Goal: Task Accomplishment & Management: Use online tool/utility

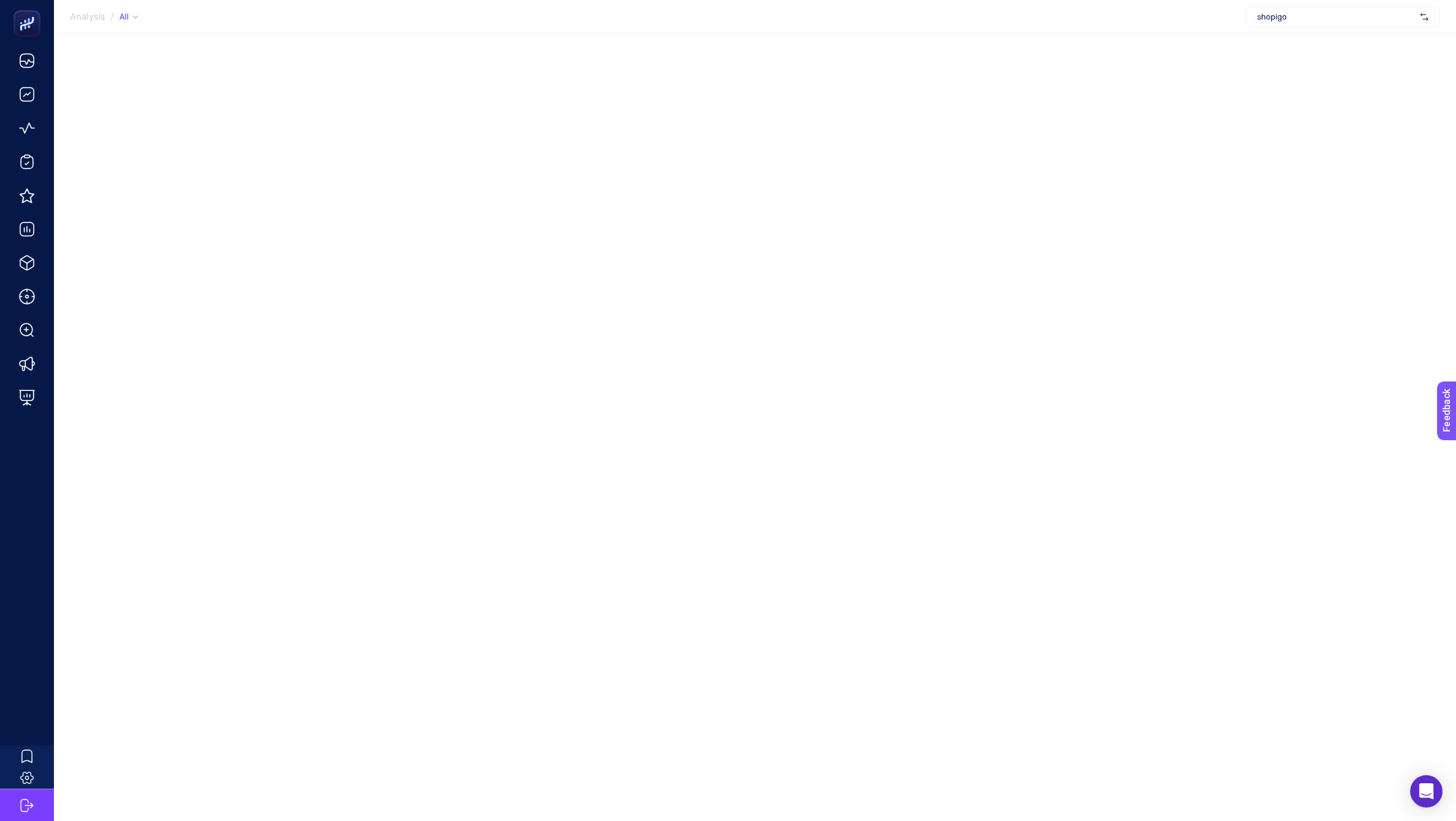
click at [1289, 21] on span "shopigo" at bounding box center [1336, 17] width 158 height 11
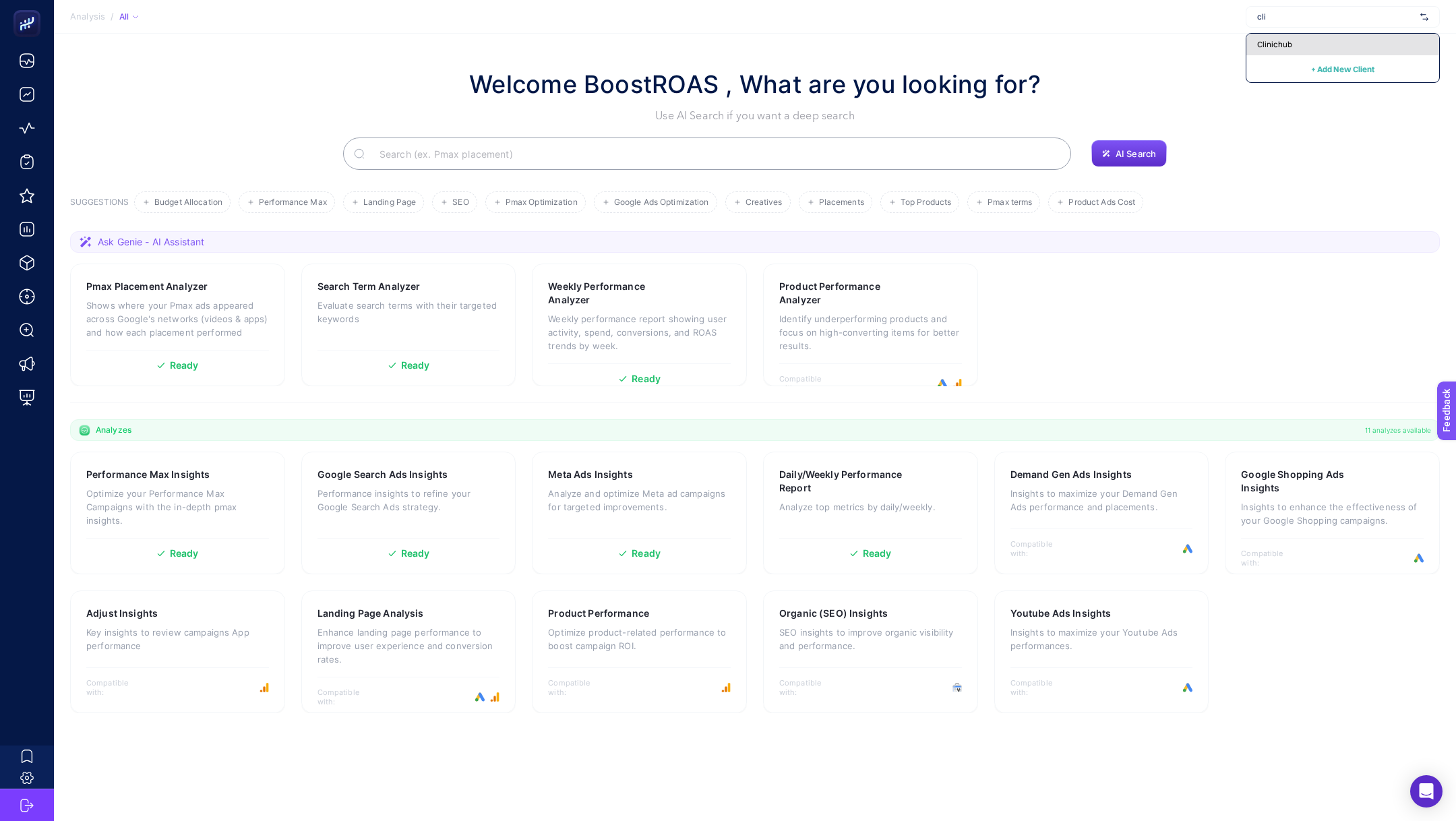
type input "cli"
click at [1361, 48] on div "Clinichub" at bounding box center [1342, 44] width 193 height 22
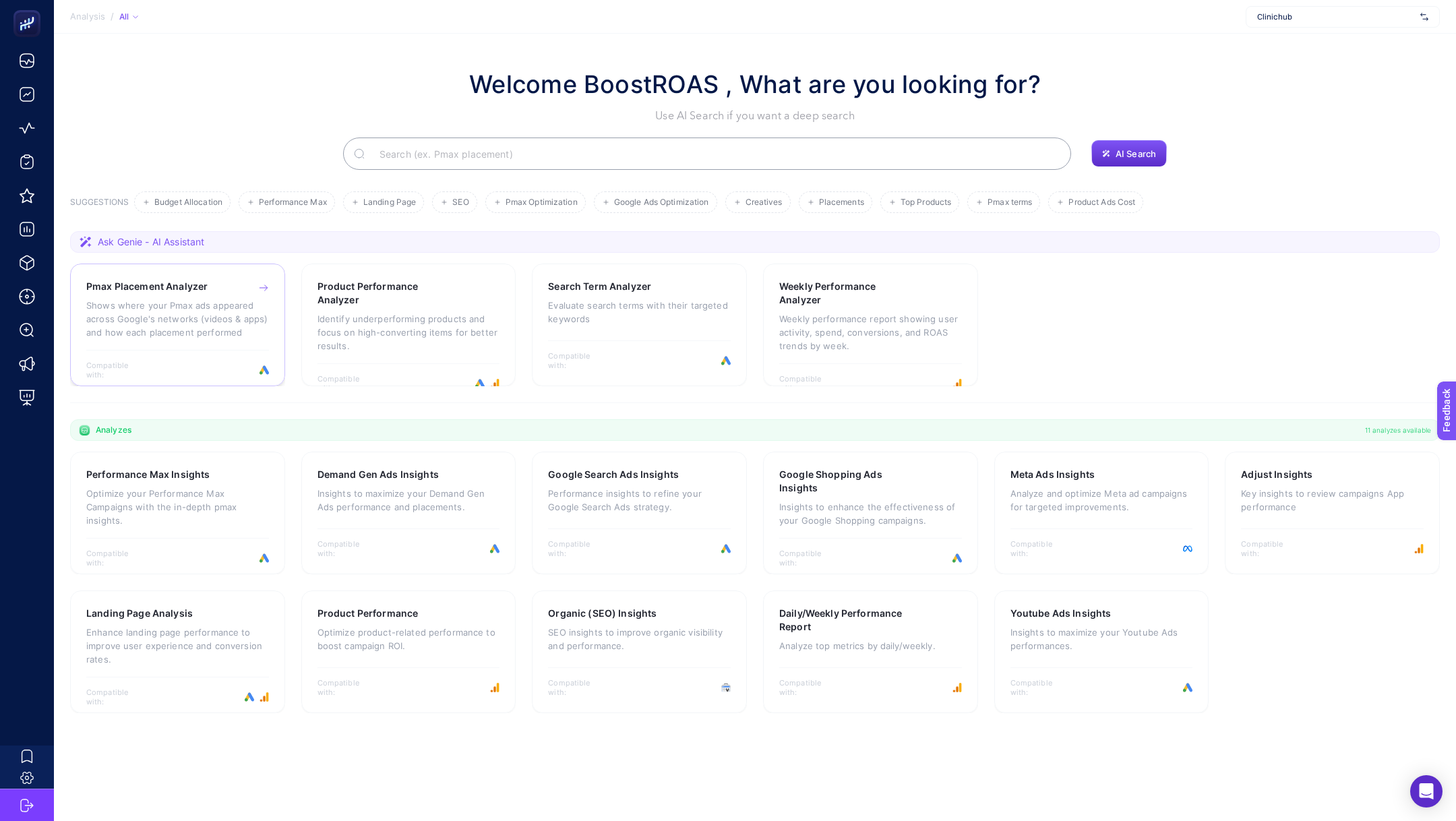
click at [181, 316] on p "Shows where your Pmax ads appeared across Google's networks (videos & apps) and…" at bounding box center [178, 319] width 183 height 41
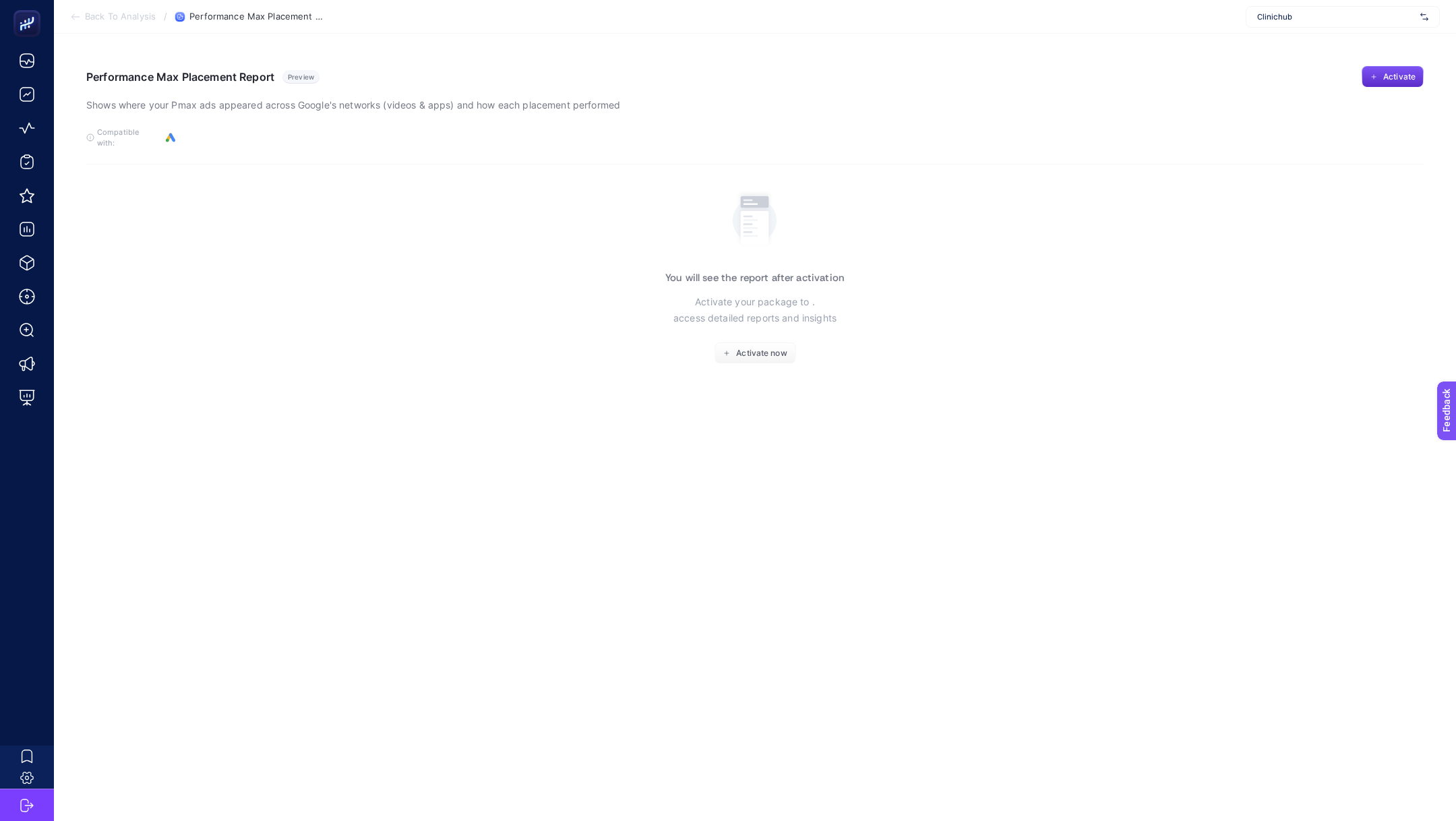
click at [804, 344] on div "You will see the report after activation Activate your package to . access deta…" at bounding box center [755, 275] width 179 height 178
click at [772, 348] on span "Activate now" at bounding box center [761, 353] width 50 height 11
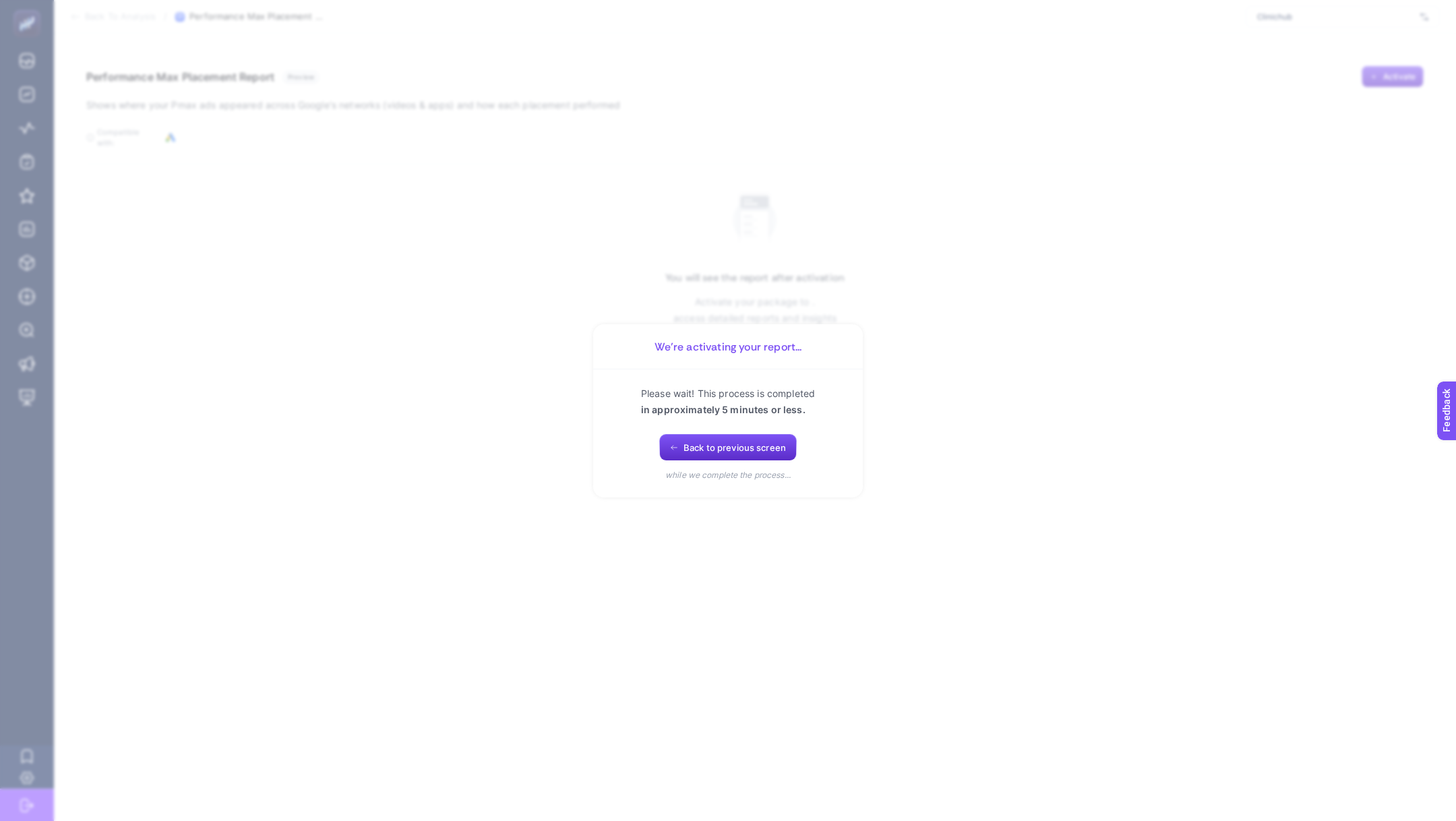
click at [727, 467] on div "Please wait! This process is completed in approximately 5 minutes or less. Back…" at bounding box center [728, 433] width 237 height 95
click at [727, 453] on button "Back to previous screen" at bounding box center [728, 447] width 138 height 27
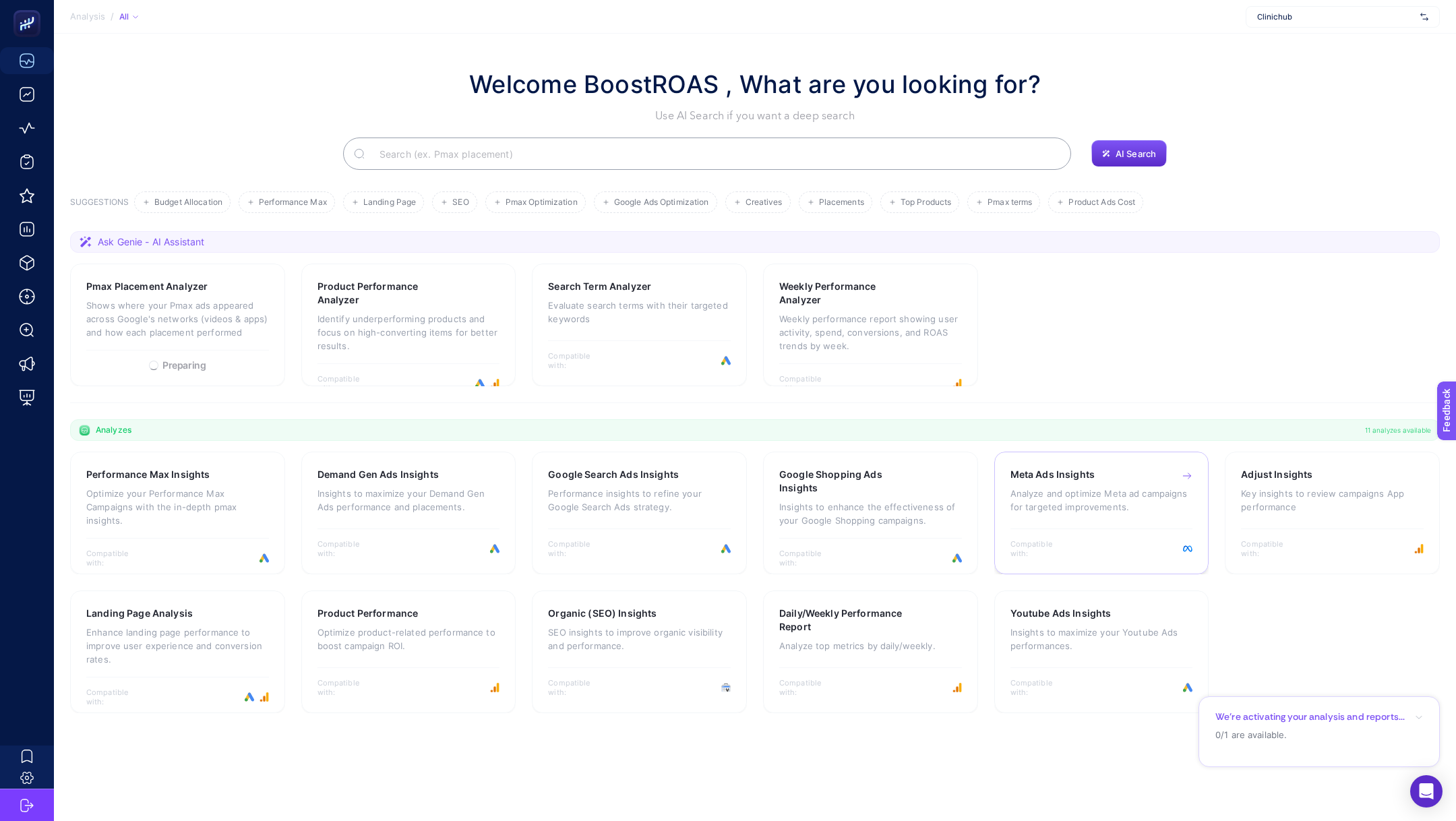
click at [1005, 512] on div "Meta Ads Insights Analyze and optimize Meta ad campaigns for targeted improveme…" at bounding box center [1101, 512] width 215 height 123
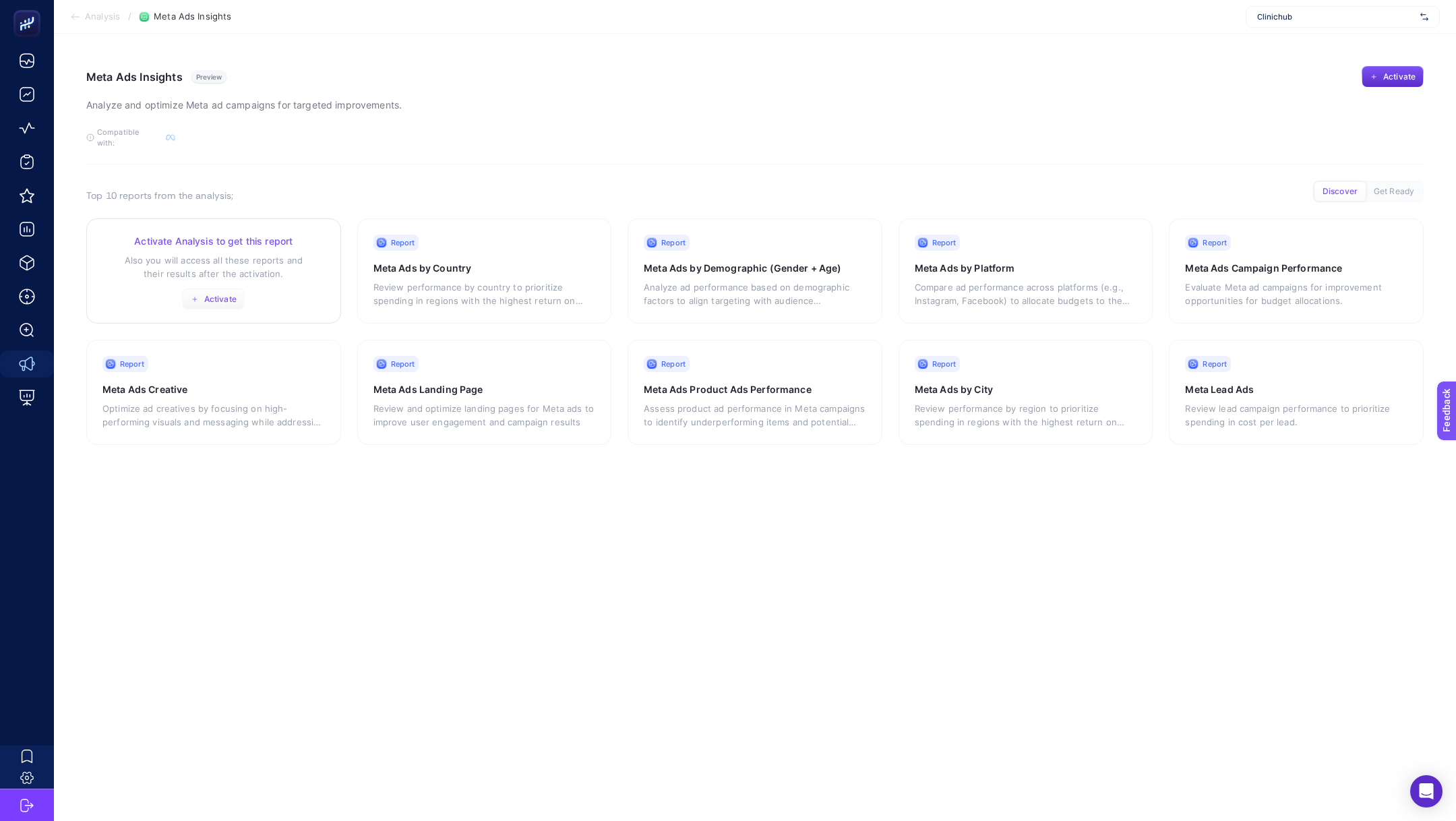
click at [221, 294] on span "Activate" at bounding box center [221, 299] width 32 height 11
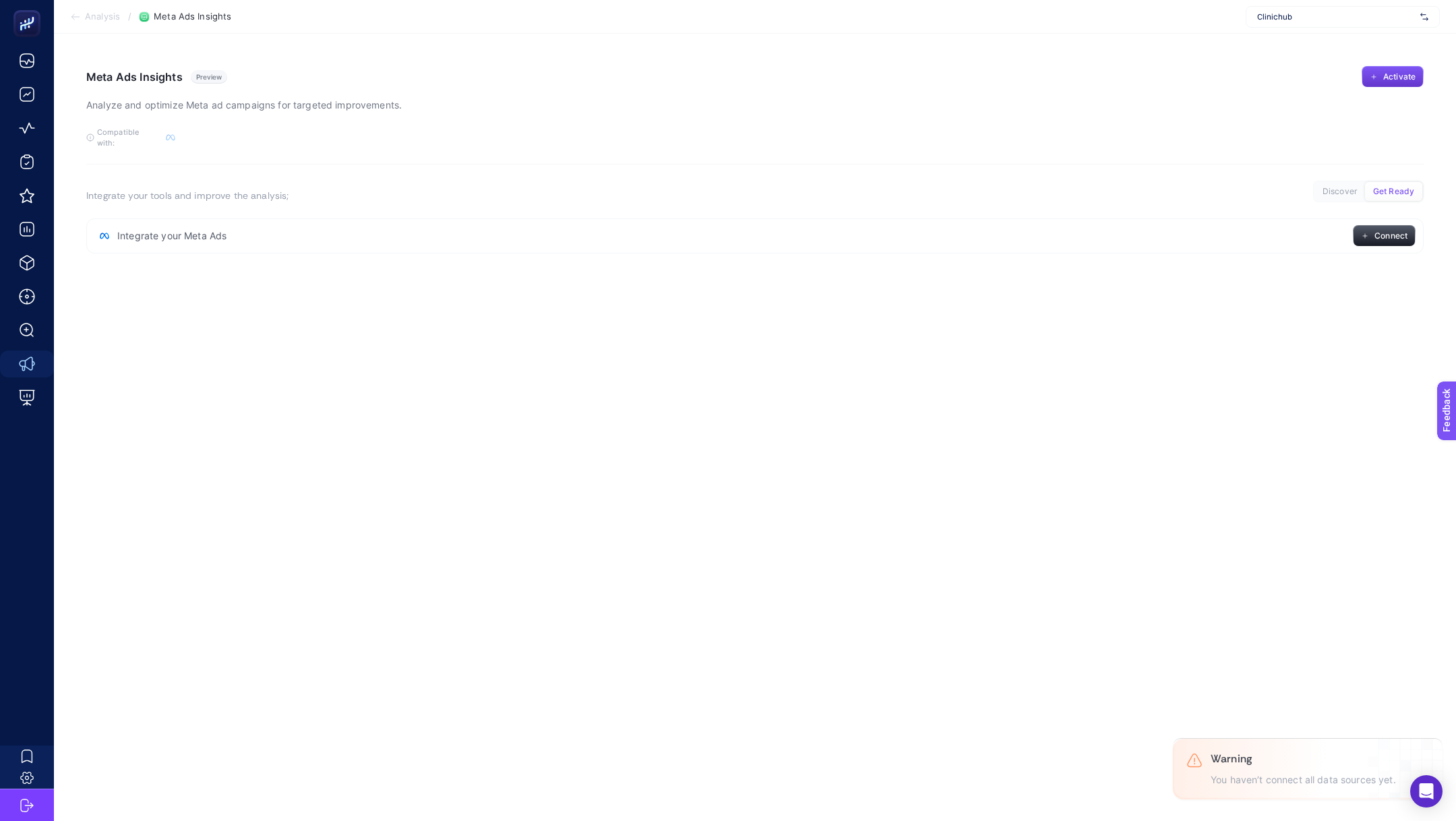
click at [1415, 82] on button "Activate" at bounding box center [1392, 77] width 62 height 22
click at [1412, 79] on span "Activate" at bounding box center [1399, 76] width 32 height 11
click at [953, 95] on div "Meta Ads Insights Preview Analyze and optimize Meta ad campaigns for targeted i…" at bounding box center [755, 90] width 1337 height 47
click at [103, 17] on span "Analysis" at bounding box center [103, 17] width 35 height 11
